Goal: Task Accomplishment & Management: Use online tool/utility

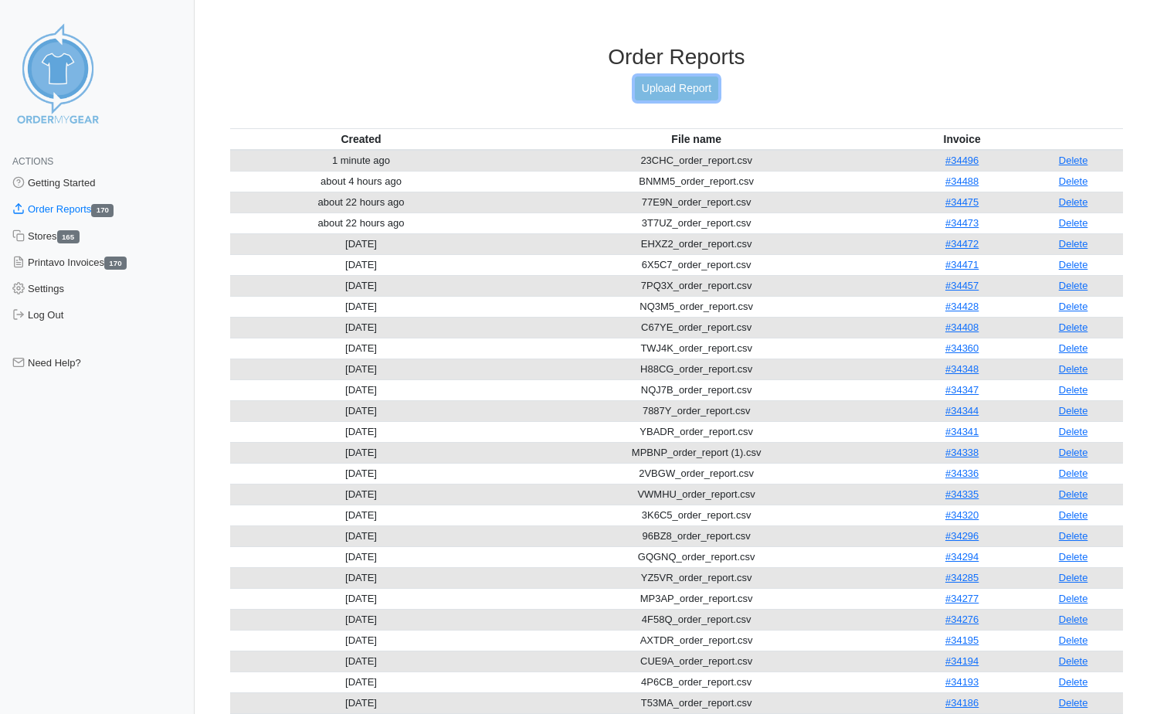
click at [696, 87] on link "Upload Report" at bounding box center [676, 88] width 83 height 24
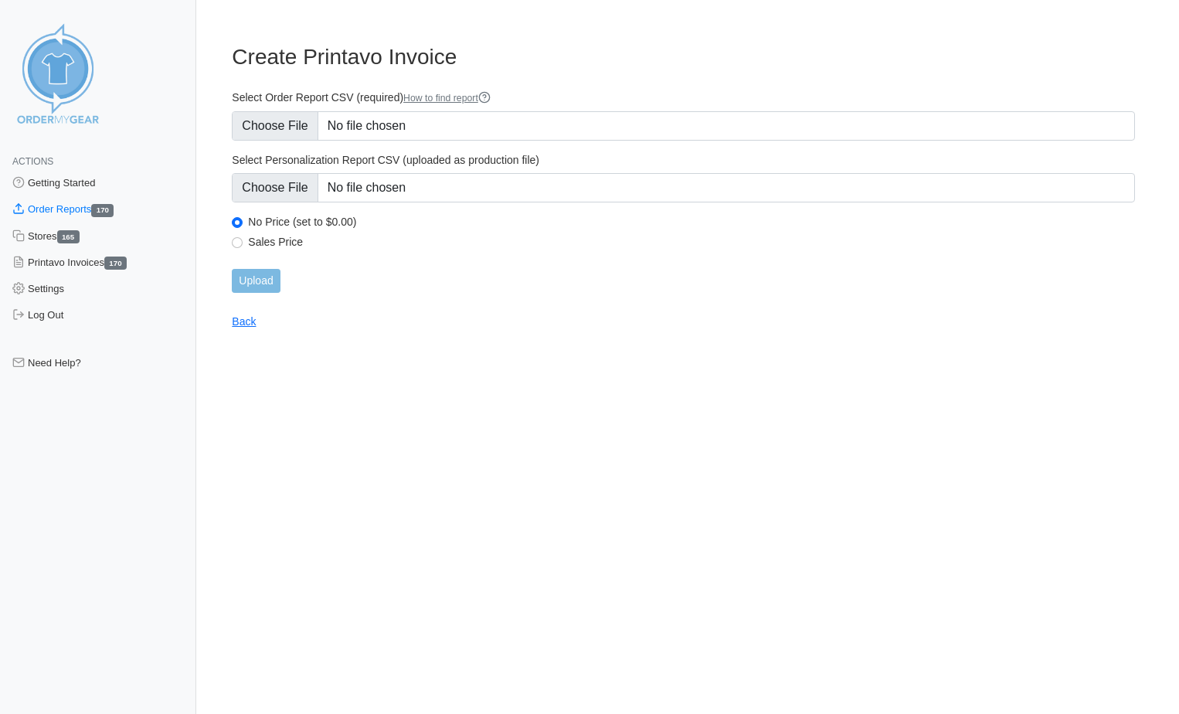
type input "C:\fakepath\GFHMB_order_report.csv"
click at [270, 281] on input "Upload" at bounding box center [256, 281] width 48 height 24
click at [266, 274] on div "Upload" at bounding box center [683, 281] width 903 height 24
